Goal: Transaction & Acquisition: Purchase product/service

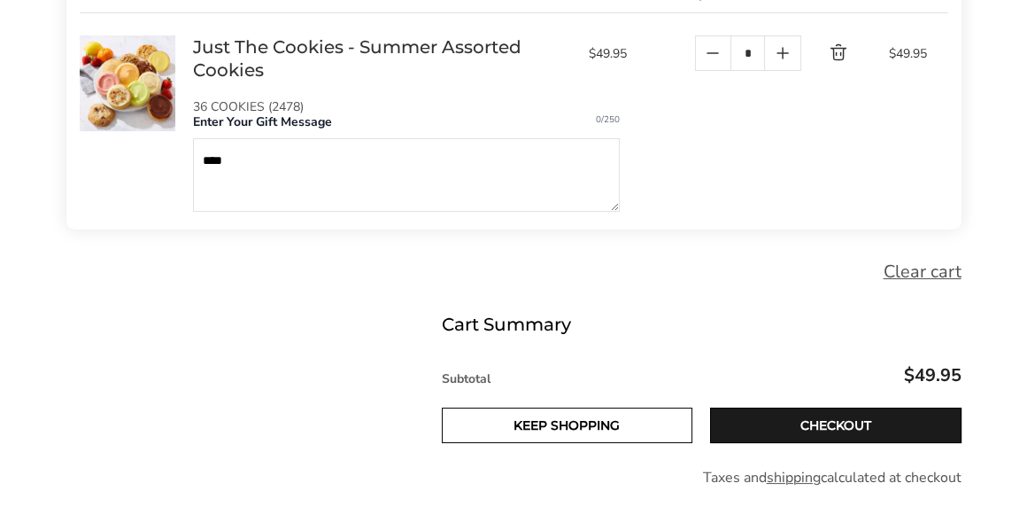
scroll to position [426, 0]
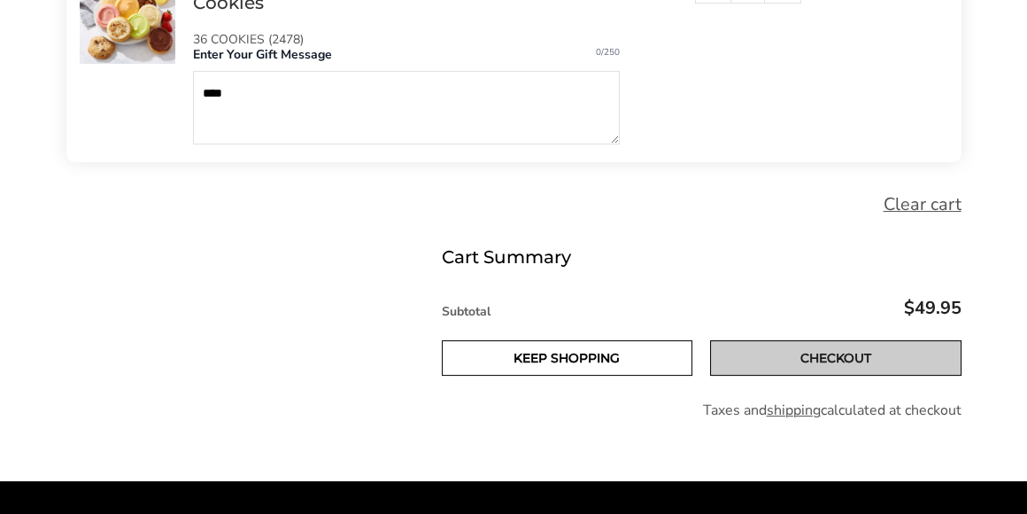
click at [855, 352] on link "Checkout" at bounding box center [835, 357] width 251 height 35
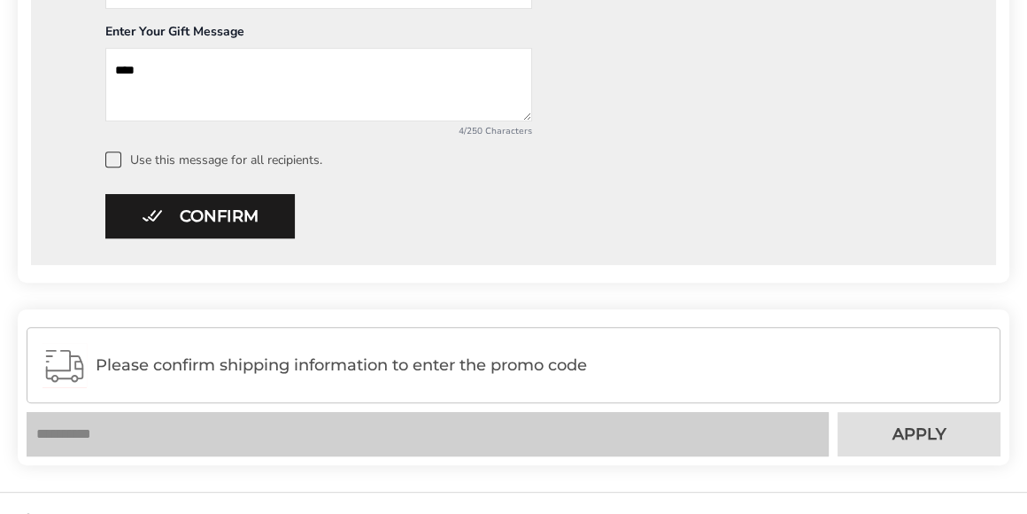
scroll to position [1022, 0]
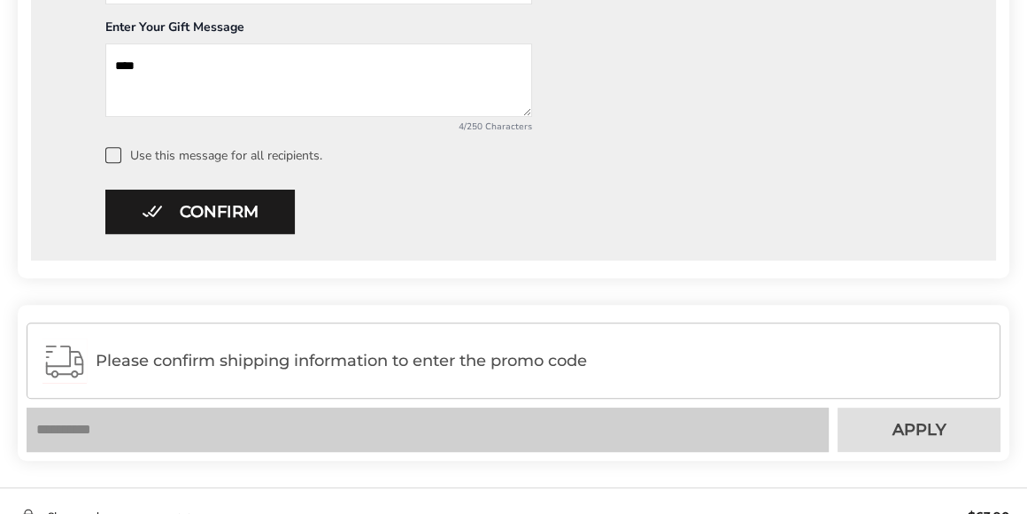
click at [553, 361] on span "Please confirm shipping information to enter the promo code" at bounding box center [540, 361] width 889 height 18
click at [84, 363] on rect at bounding box center [336, 361] width 620 height 81
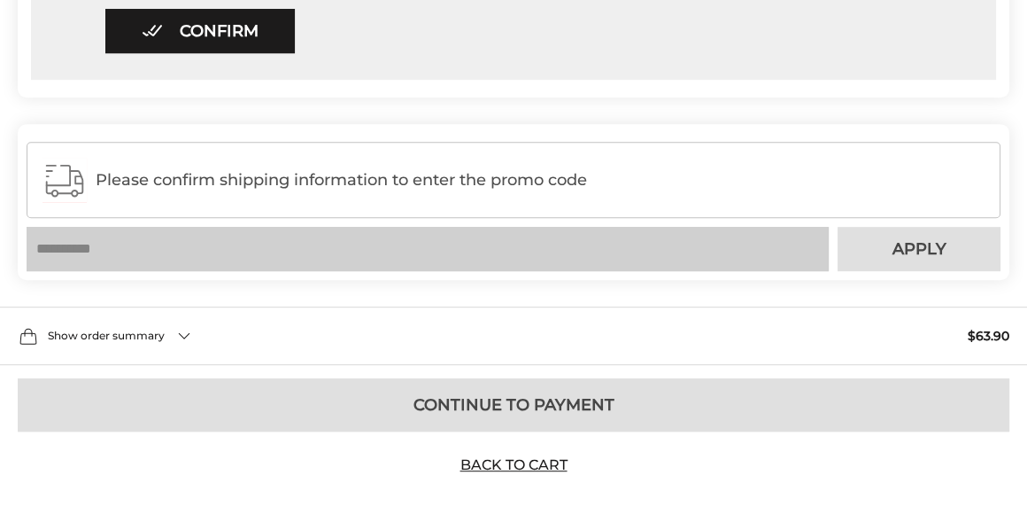
scroll to position [1229, 0]
